Goal: Navigation & Orientation: Understand site structure

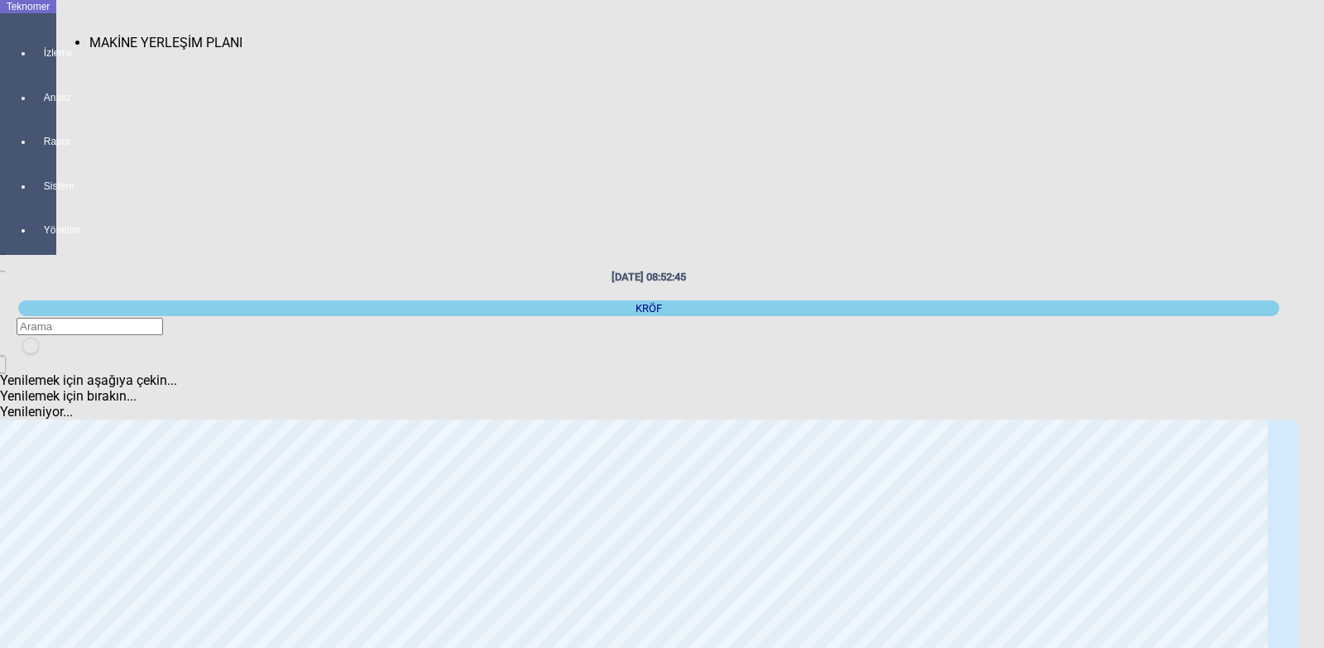
click at [33, 68] on div at bounding box center [44, 68] width 23 height 0
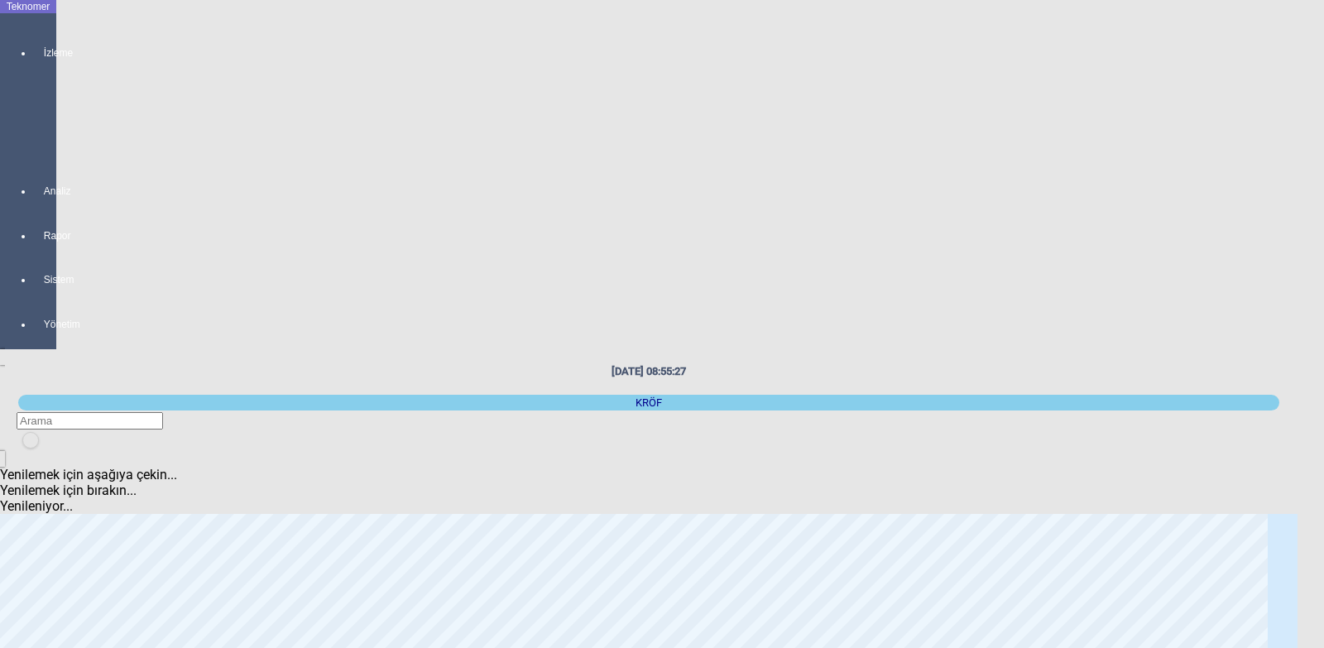
scroll to position [83, 0]
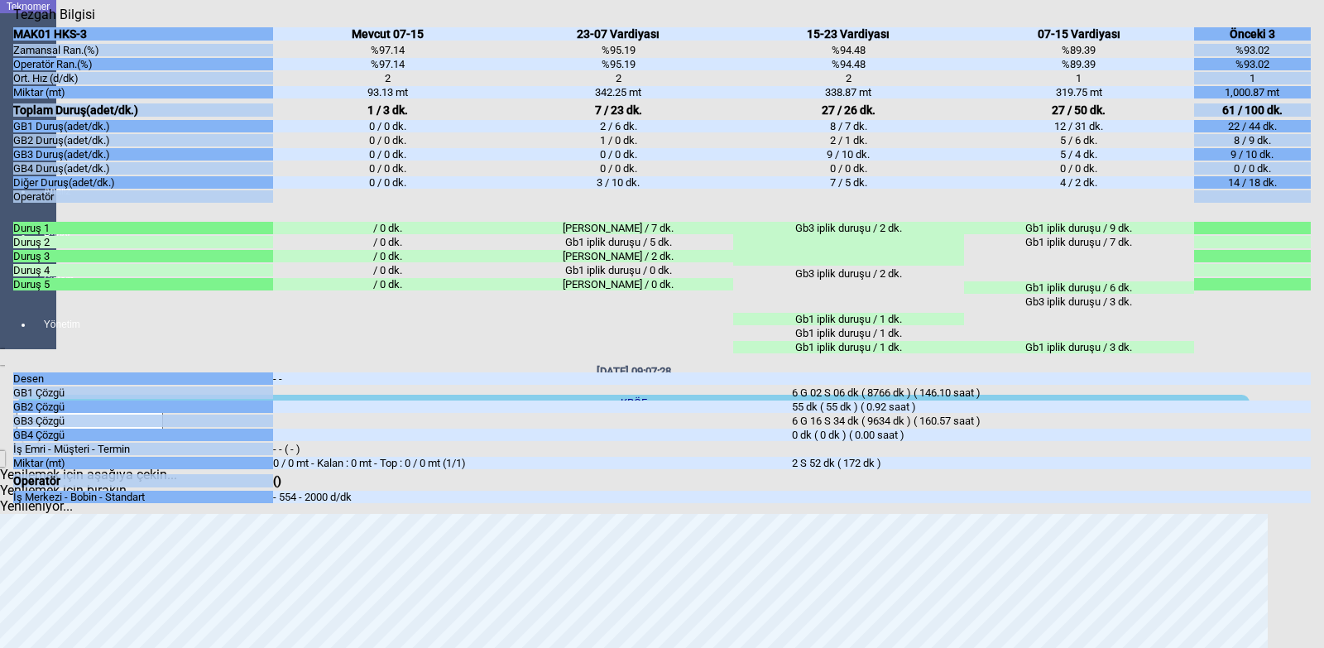
click at [13, 22] on icon "Kapat" at bounding box center [13, 22] width 0 height 0
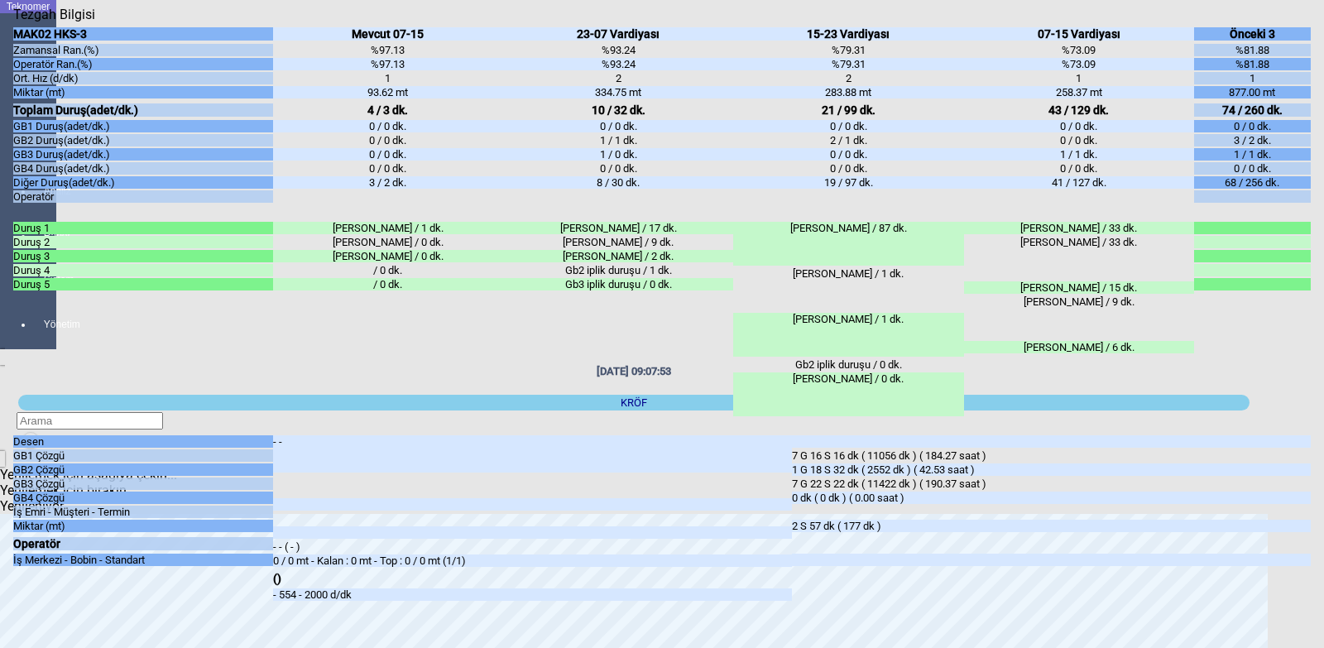
click at [13, 22] on icon "Kapat" at bounding box center [13, 22] width 0 height 0
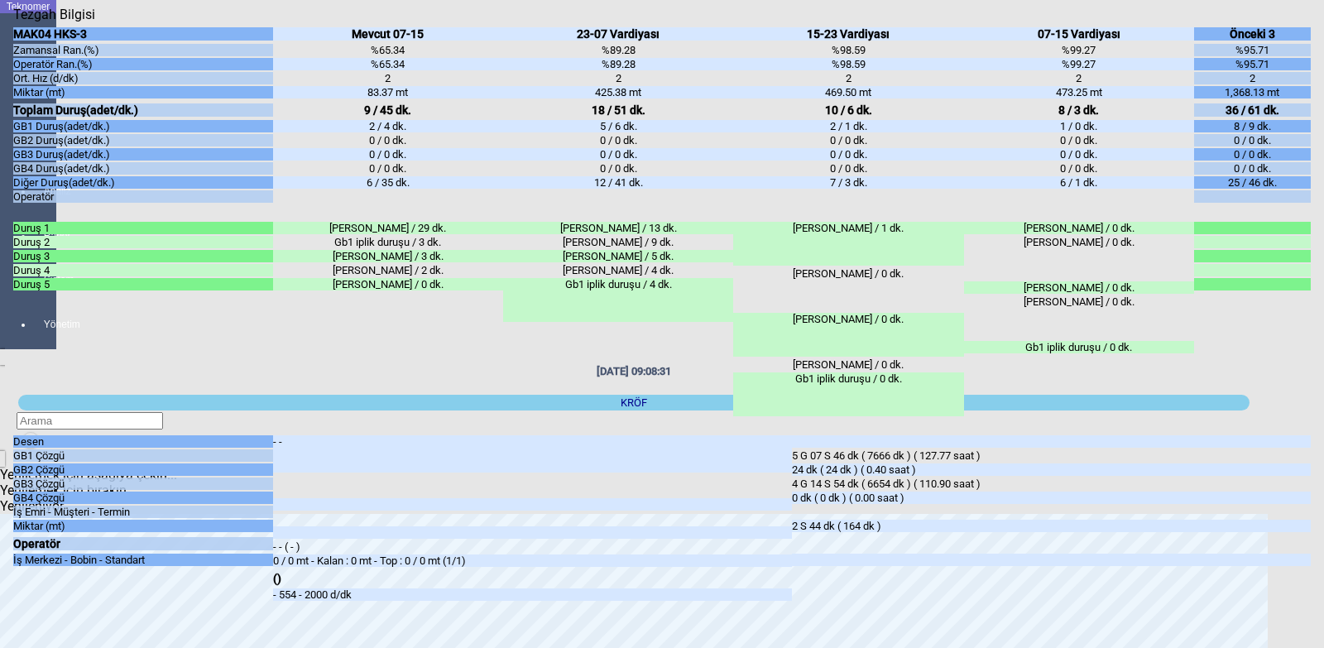
click at [13, 22] on icon "Kapat" at bounding box center [13, 22] width 0 height 0
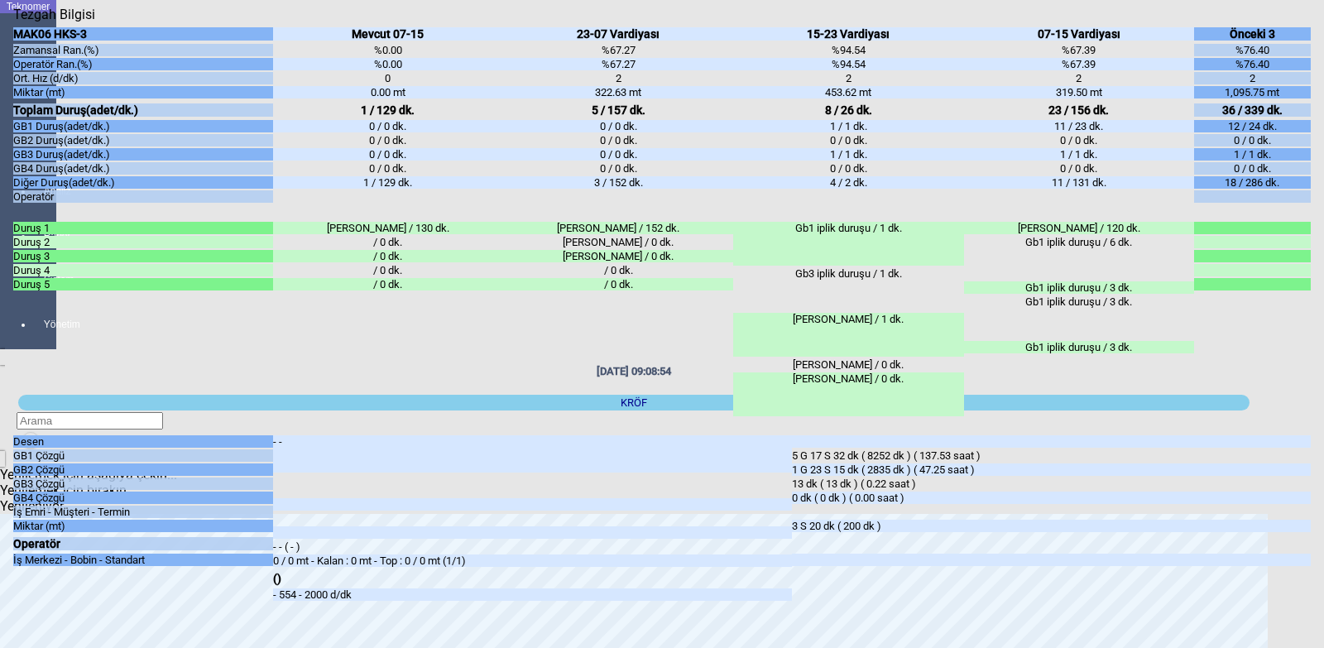
click at [13, 22] on icon "Kapat" at bounding box center [13, 22] width 0 height 0
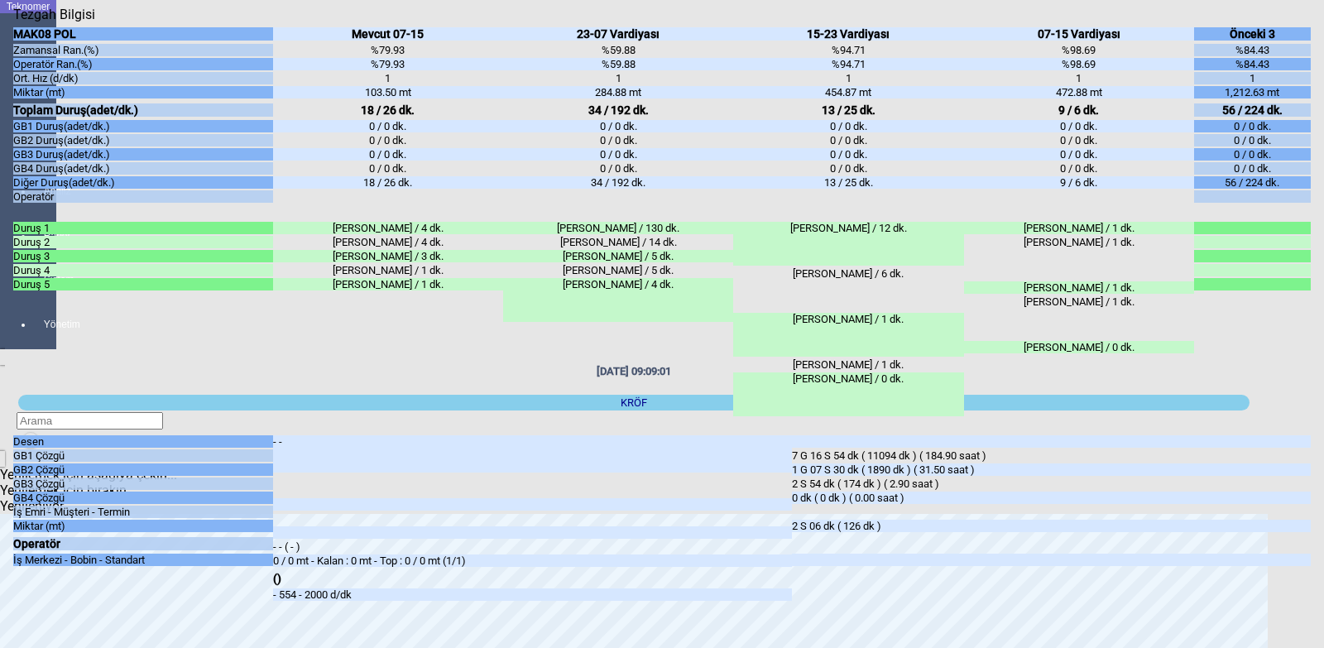
click at [13, 22] on icon "Kapat" at bounding box center [13, 22] width 0 height 0
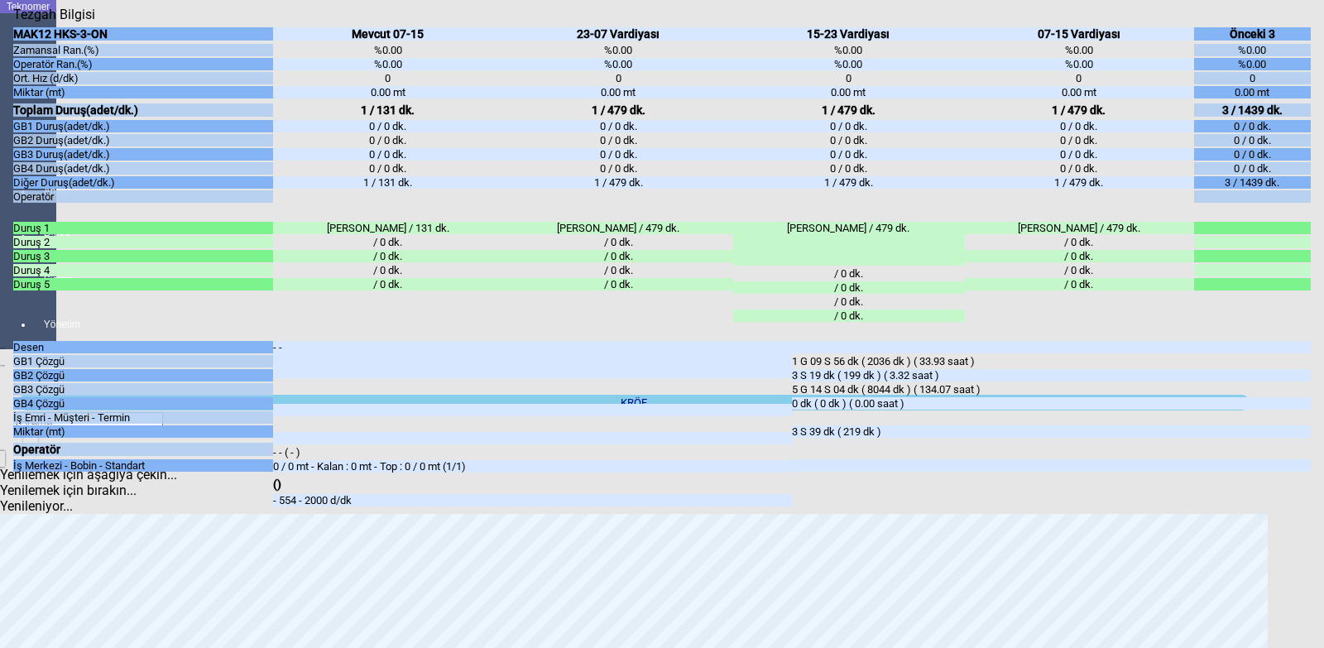
click at [13, 22] on icon "Kapat" at bounding box center [13, 22] width 0 height 0
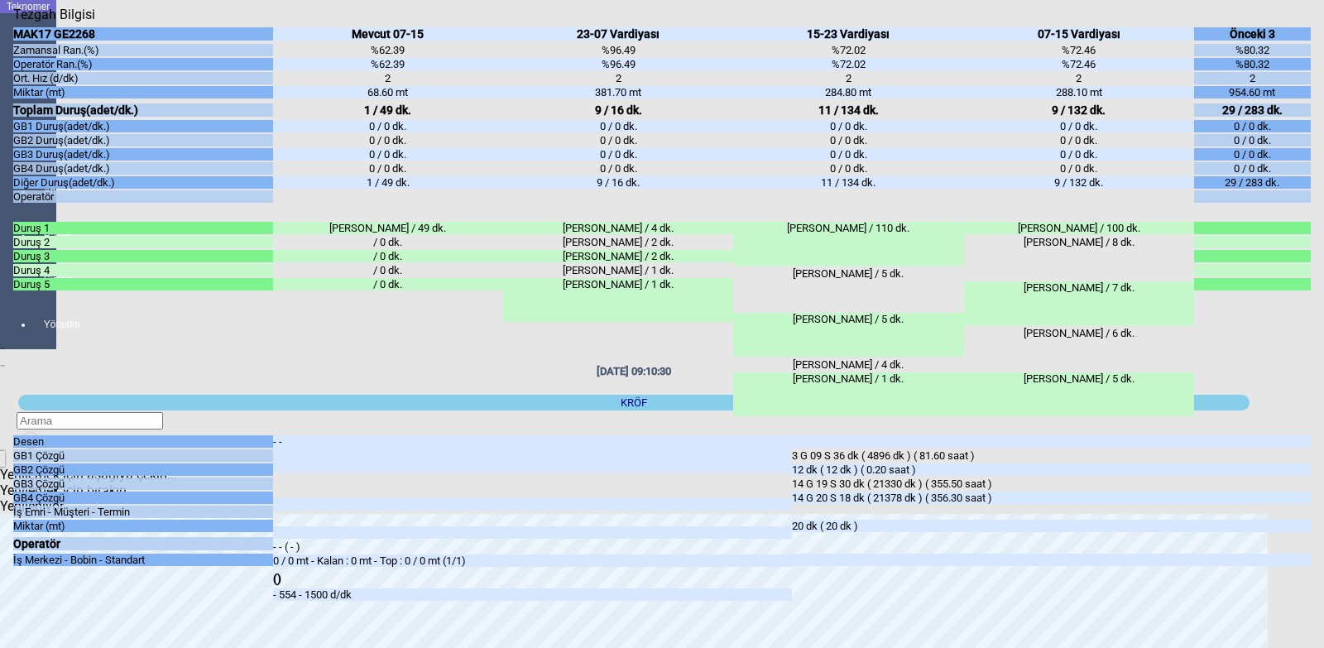
click at [13, 22] on icon "Kapat" at bounding box center [13, 22] width 0 height 0
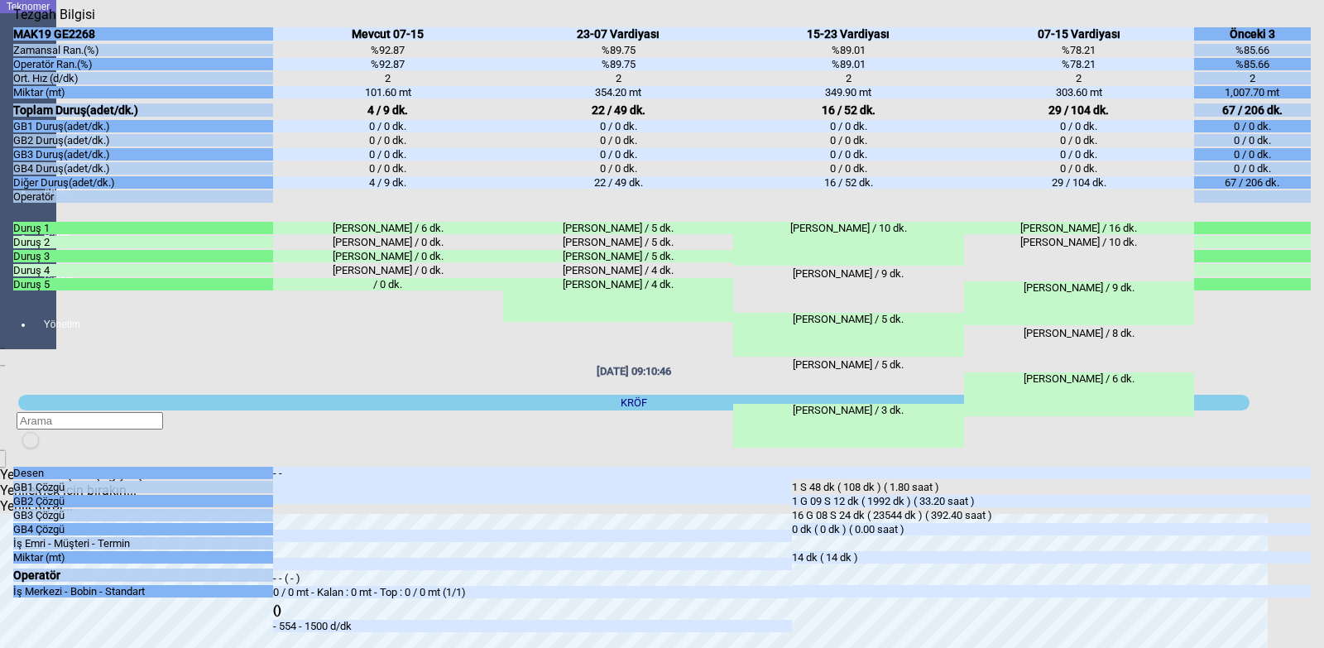
click at [13, 22] on icon "Kapat" at bounding box center [13, 22] width 0 height 0
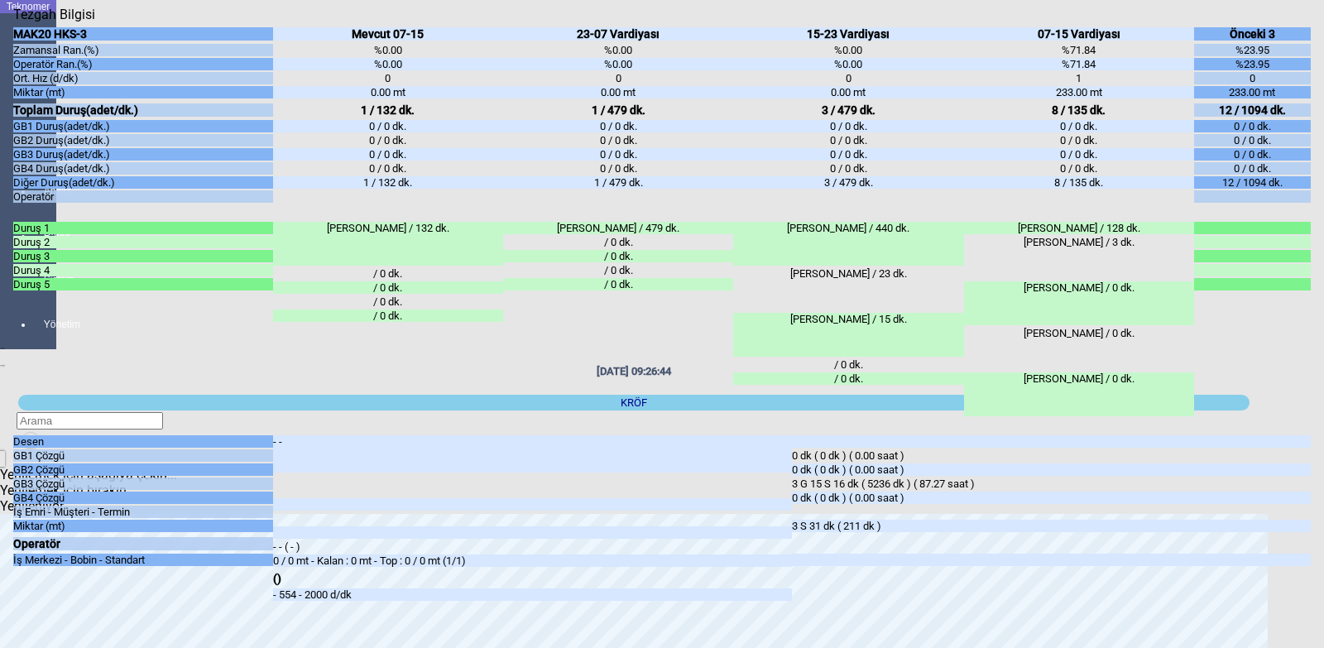
click at [13, 22] on icon "Kapat" at bounding box center [13, 22] width 0 height 0
